Goal: Register for event/course

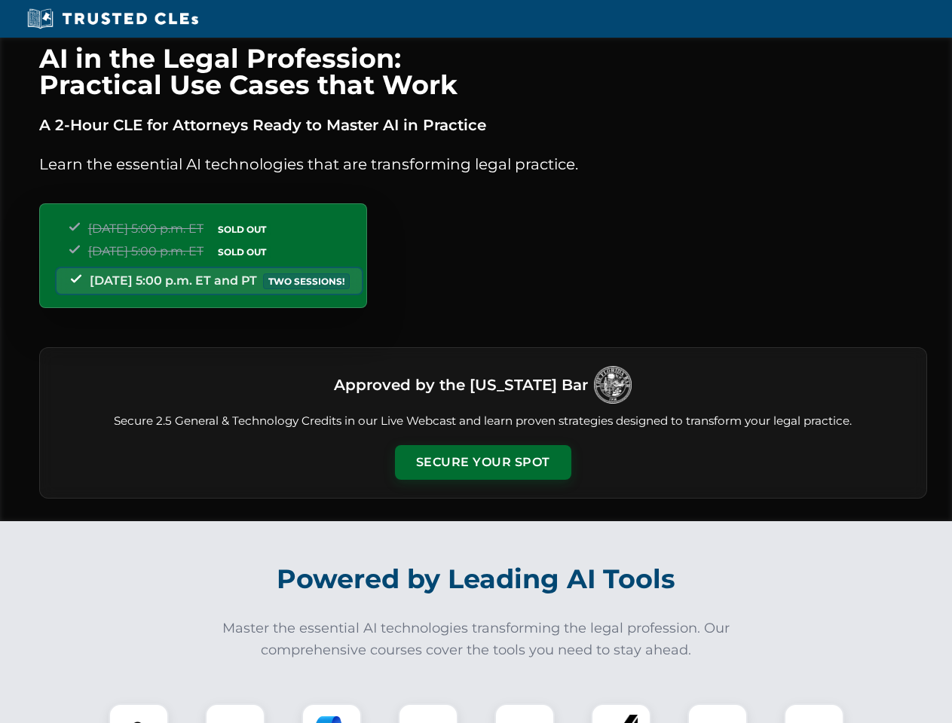
click at [482, 463] on button "Secure Your Spot" at bounding box center [483, 462] width 176 height 35
click at [139, 714] on img at bounding box center [139, 734] width 44 height 44
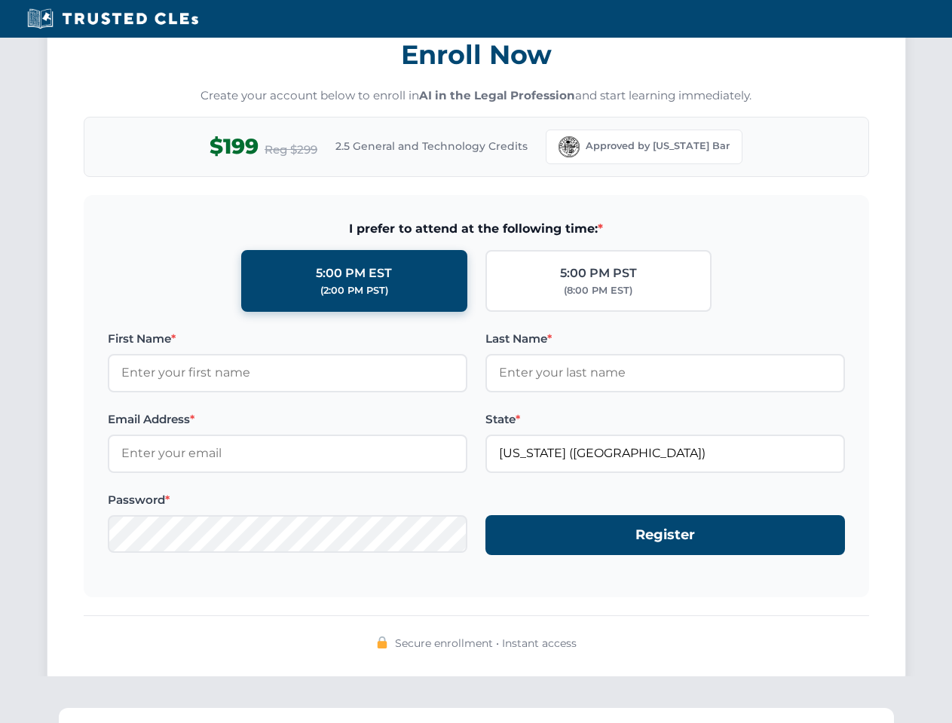
scroll to position [1479, 0]
